Goal: Find specific page/section: Find specific page/section

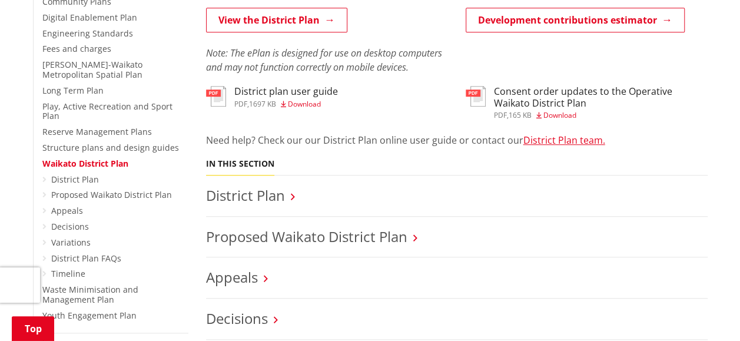
scroll to position [392, 0]
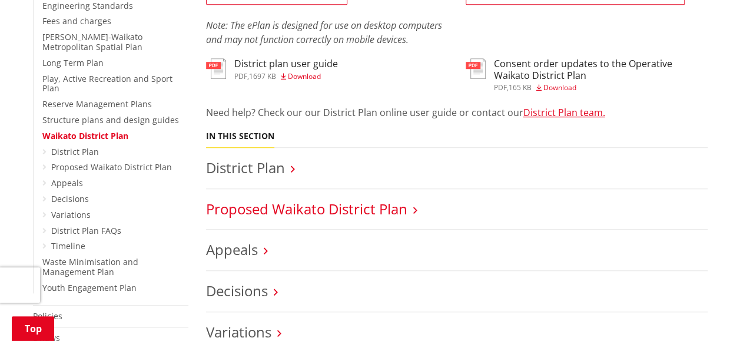
click at [403, 208] on link "Proposed Waikato District Plan" at bounding box center [306, 208] width 201 height 19
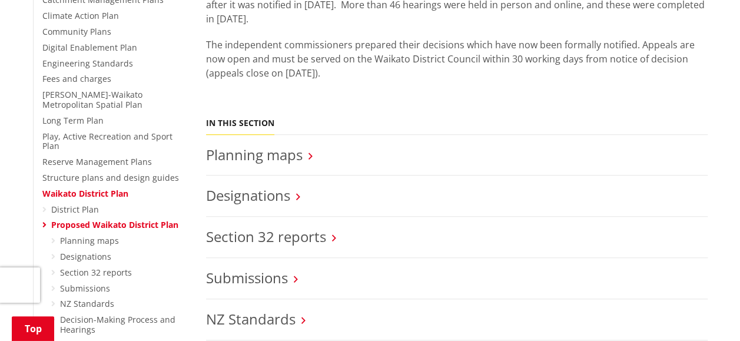
scroll to position [392, 0]
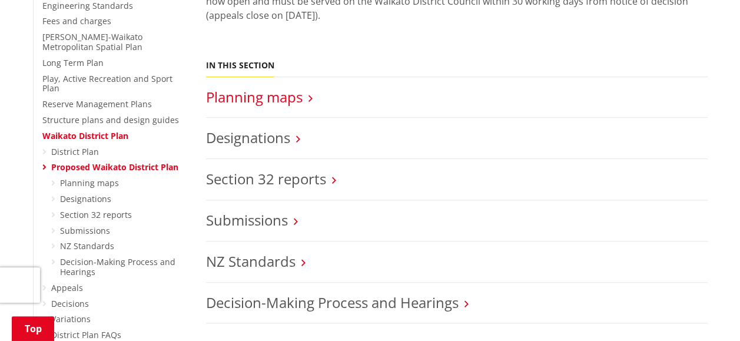
click at [301, 97] on link "Planning maps" at bounding box center [254, 96] width 97 height 19
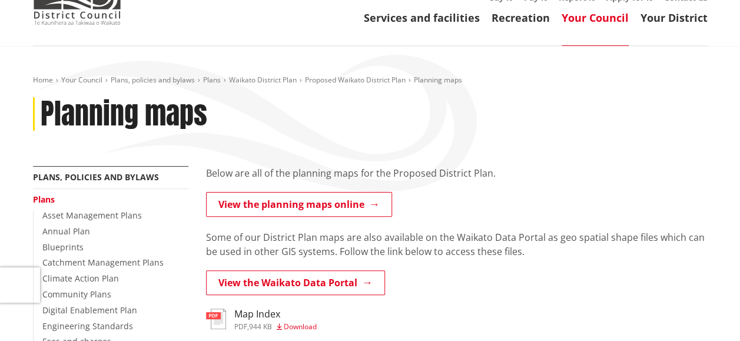
scroll to position [98, 0]
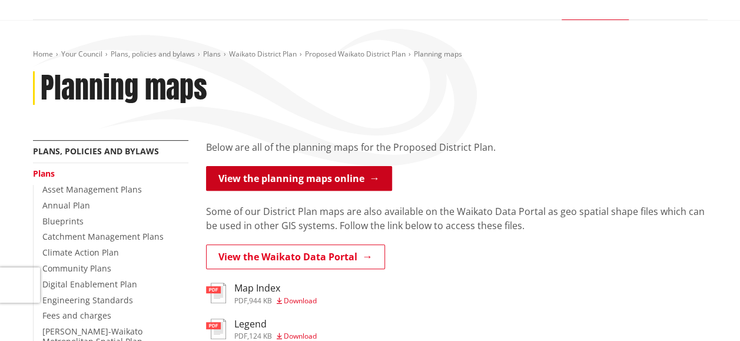
click at [347, 178] on link "View the planning maps online" at bounding box center [299, 178] width 186 height 25
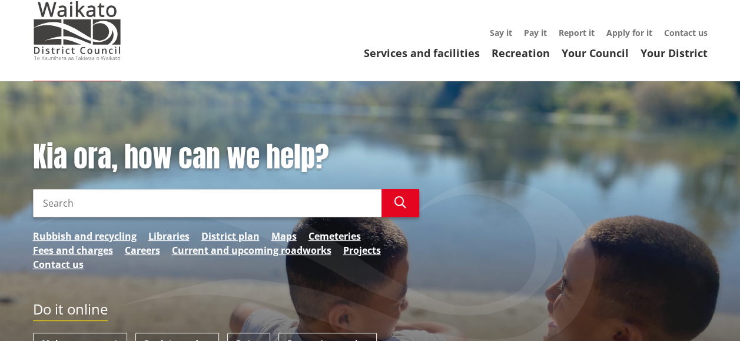
scroll to position [98, 0]
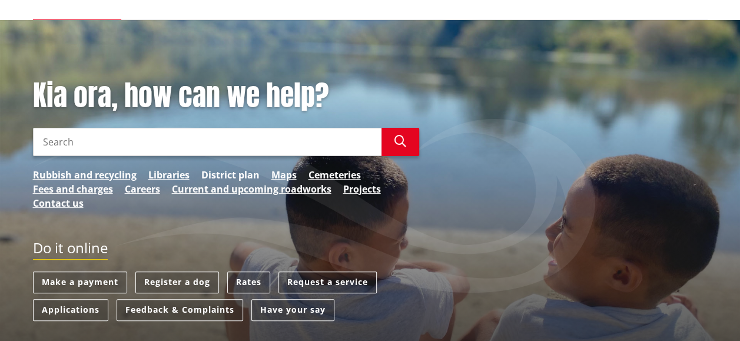
click at [239, 174] on link "District plan" at bounding box center [230, 175] width 58 height 14
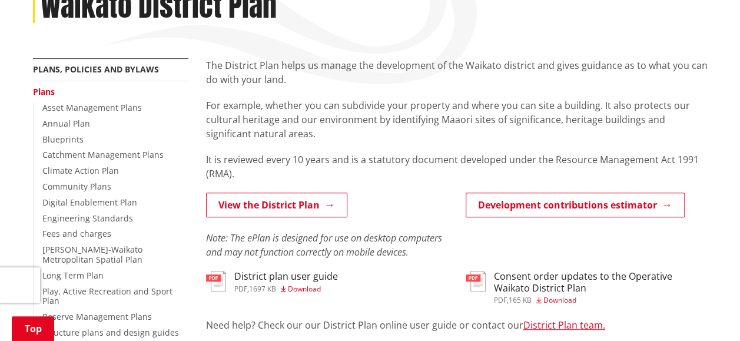
scroll to position [196, 0]
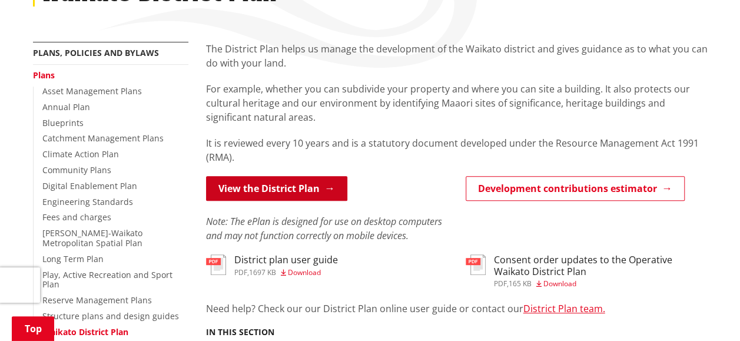
click at [303, 191] on link "View the District Plan" at bounding box center [276, 188] width 141 height 25
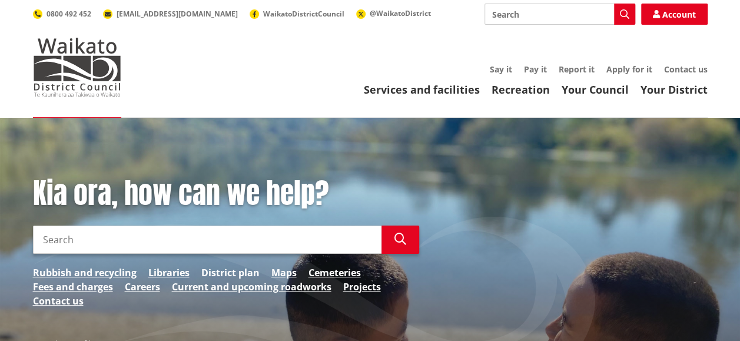
click at [227, 271] on link "District plan" at bounding box center [230, 273] width 58 height 14
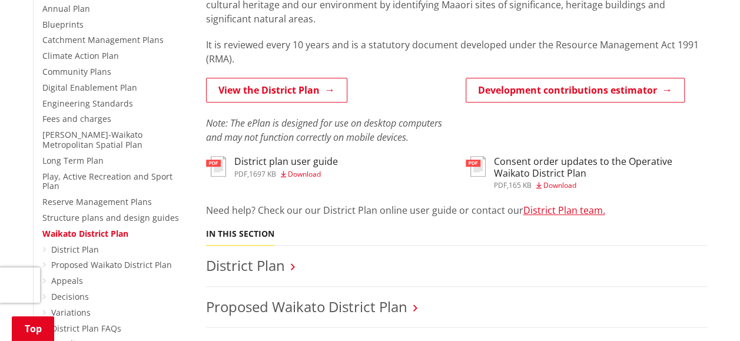
scroll to position [392, 0]
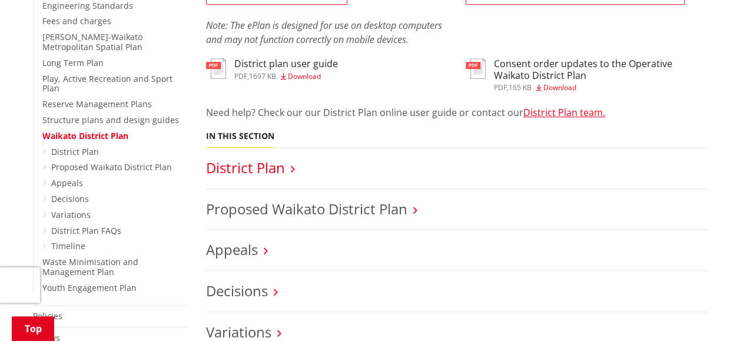
click at [254, 168] on link "District Plan" at bounding box center [245, 167] width 79 height 19
